Goal: Task Accomplishment & Management: Use online tool/utility

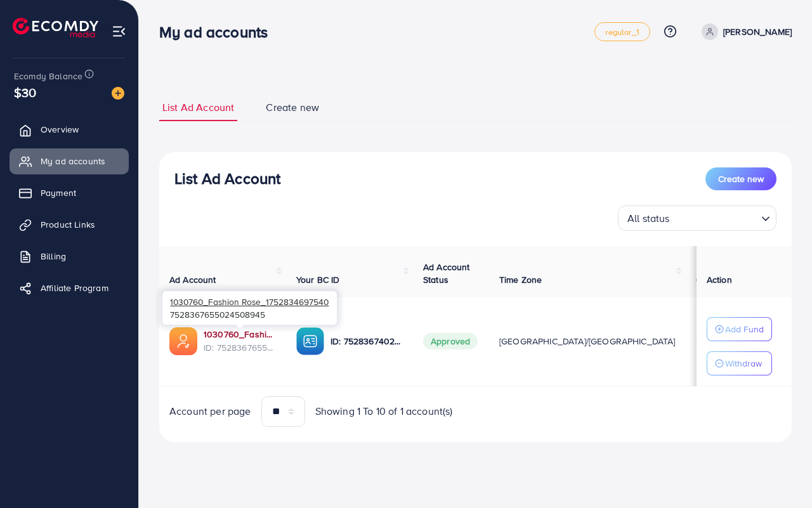
click at [219, 334] on link "1030760_Fashion Rose_1752834697540" at bounding box center [240, 334] width 72 height 13
click at [61, 220] on span "Product Links" at bounding box center [71, 224] width 55 height 13
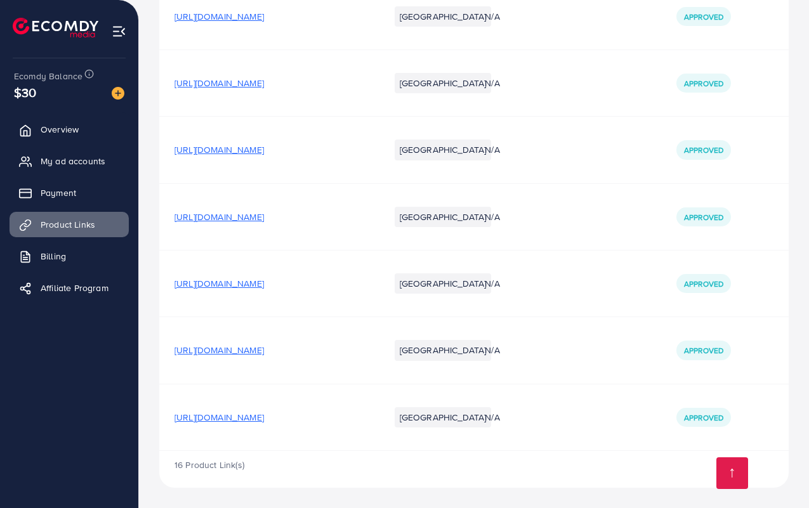
scroll to position [1235, 0]
click at [252, 419] on span "https://fashionrose.store/products/breast-up-lifter-and-posture-corrector-remov…" at bounding box center [218, 417] width 89 height 13
click at [68, 159] on span "My ad accounts" at bounding box center [76, 161] width 65 height 13
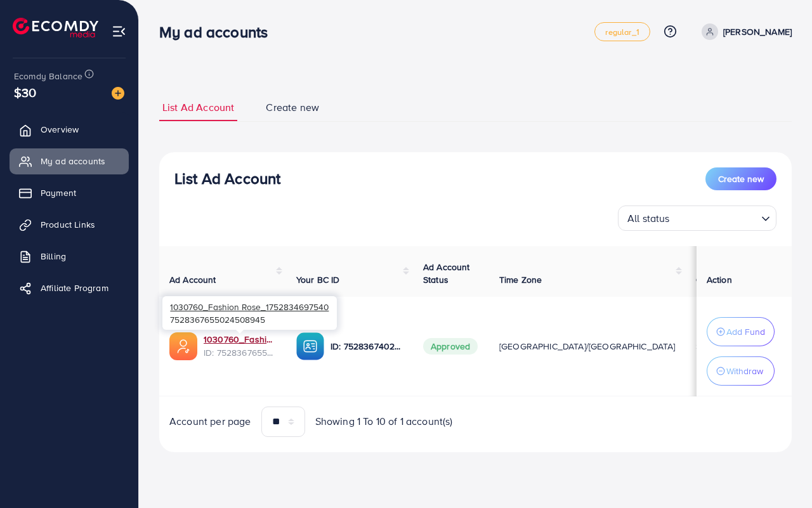
click at [230, 339] on link "1030760_Fashion Rose_1752834697540" at bounding box center [240, 339] width 72 height 13
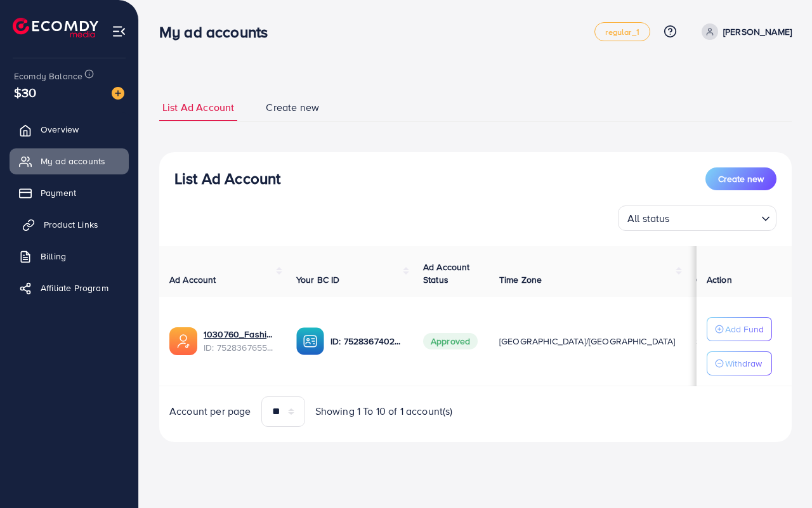
click at [68, 219] on span "Product Links" at bounding box center [71, 224] width 55 height 13
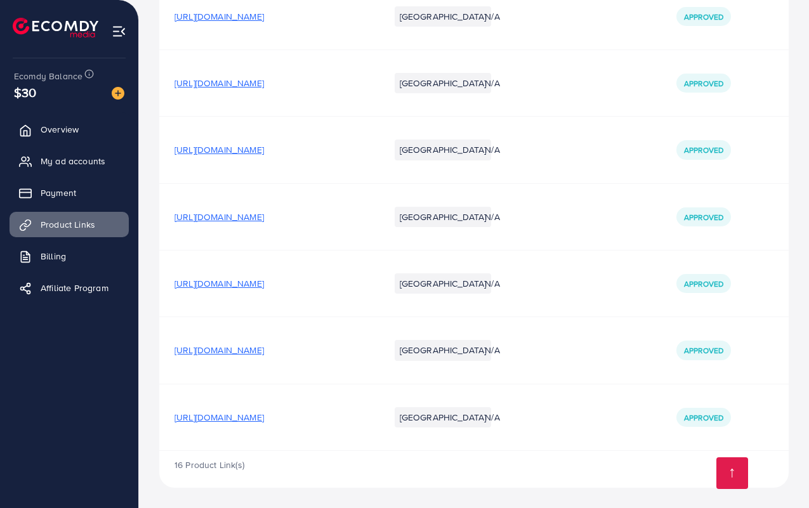
scroll to position [1235, 0]
click at [264, 413] on span "https://fashionrose.store/products/breast-up-lifter-and-posture-corrector-remov…" at bounding box center [218, 417] width 89 height 13
click at [53, 157] on span "My ad accounts" at bounding box center [76, 161] width 65 height 13
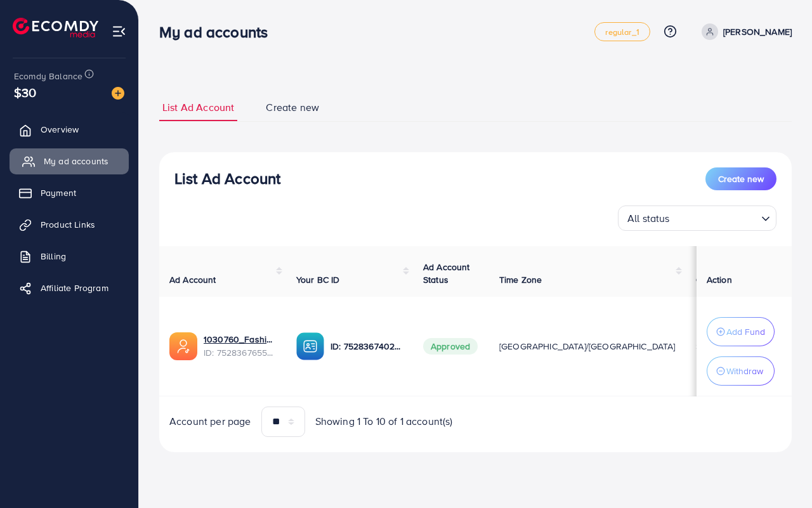
click at [61, 160] on span "My ad accounts" at bounding box center [76, 161] width 65 height 13
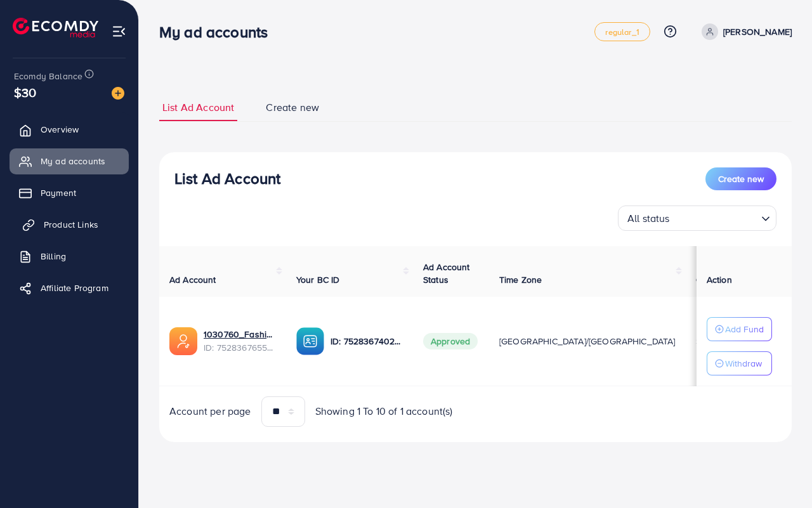
click at [54, 235] on link "Product Links" at bounding box center [69, 224] width 119 height 25
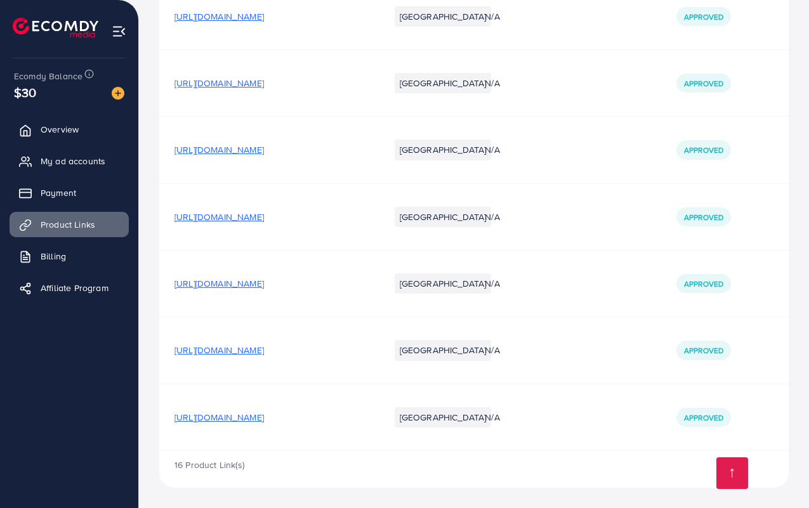
scroll to position [1235, 0]
click at [235, 411] on span "https://fashionrose.store/products/breast-up-lifter-and-posture-corrector-remov…" at bounding box center [218, 417] width 89 height 13
click at [62, 162] on span "My ad accounts" at bounding box center [76, 161] width 65 height 13
